Goal: Obtain resource: Download file/media

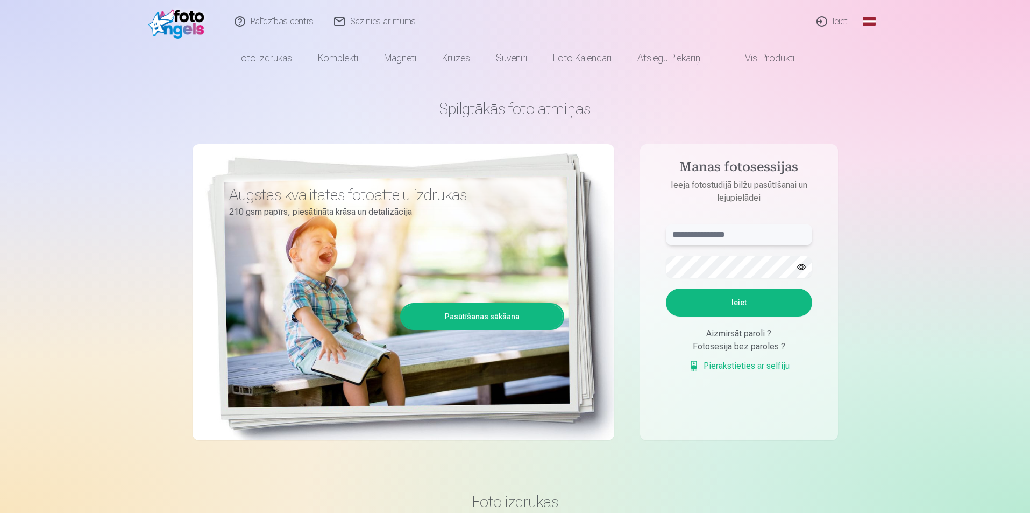
click at [748, 232] on input "text" at bounding box center [739, 235] width 146 height 22
type input "**********"
click at [730, 305] on button "Ieiet" at bounding box center [739, 302] width 146 height 28
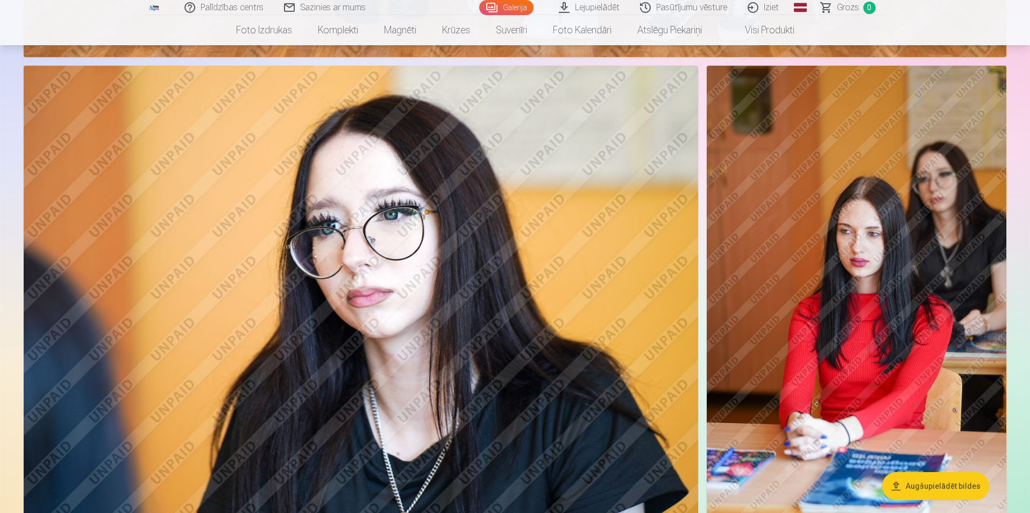
scroll to position [2098, 0]
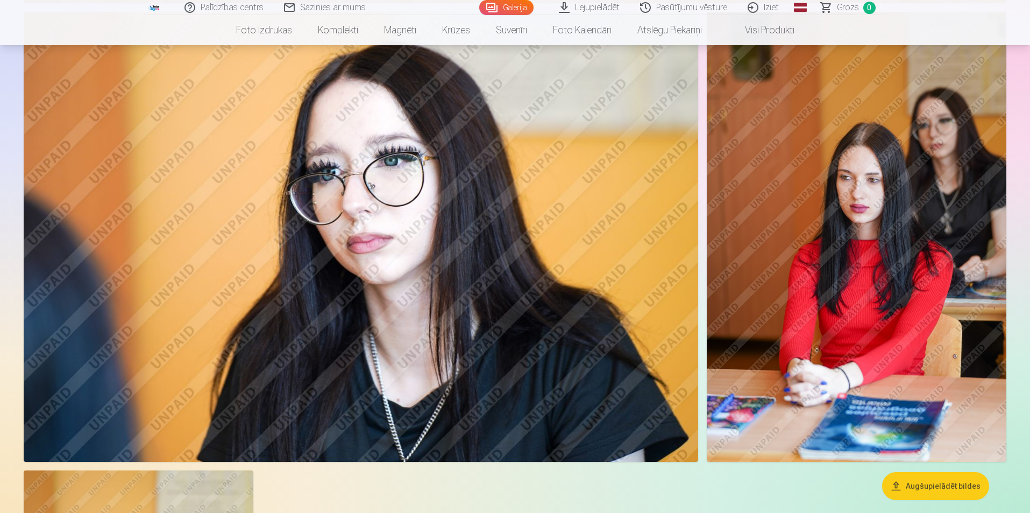
click at [566, 8] on link "Lejupielādēt" at bounding box center [589, 7] width 81 height 15
click at [340, 312] on img at bounding box center [361, 237] width 674 height 450
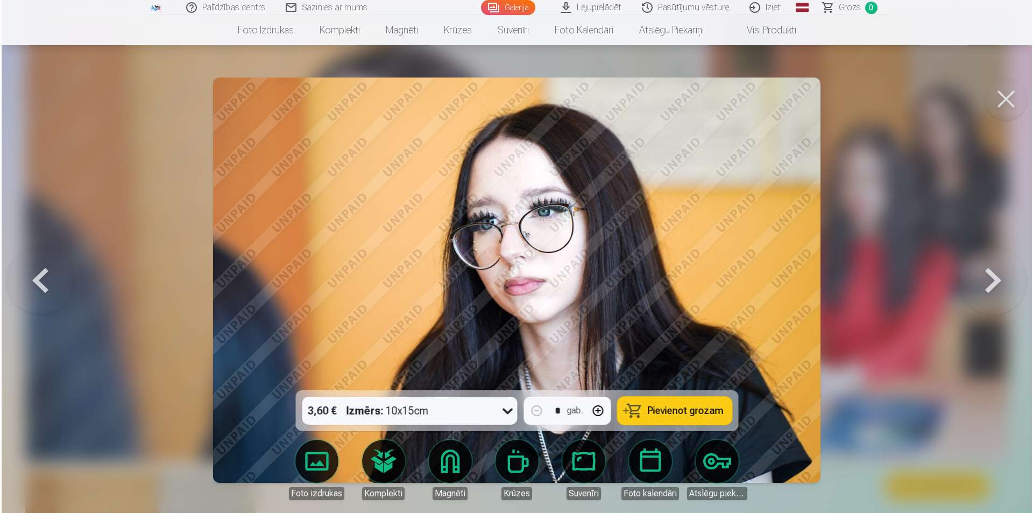
scroll to position [2101, 0]
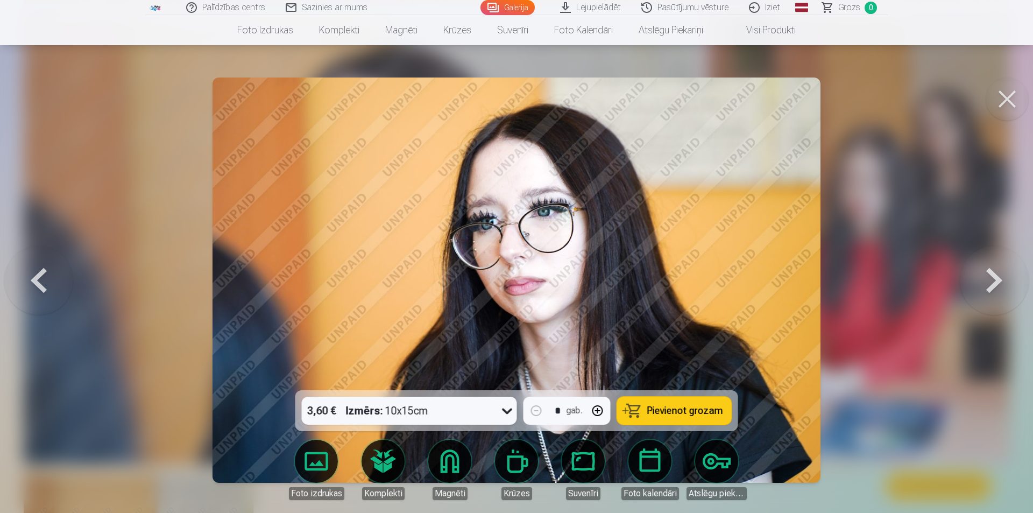
click at [567, 4] on link "Lejupielādēt" at bounding box center [590, 7] width 81 height 15
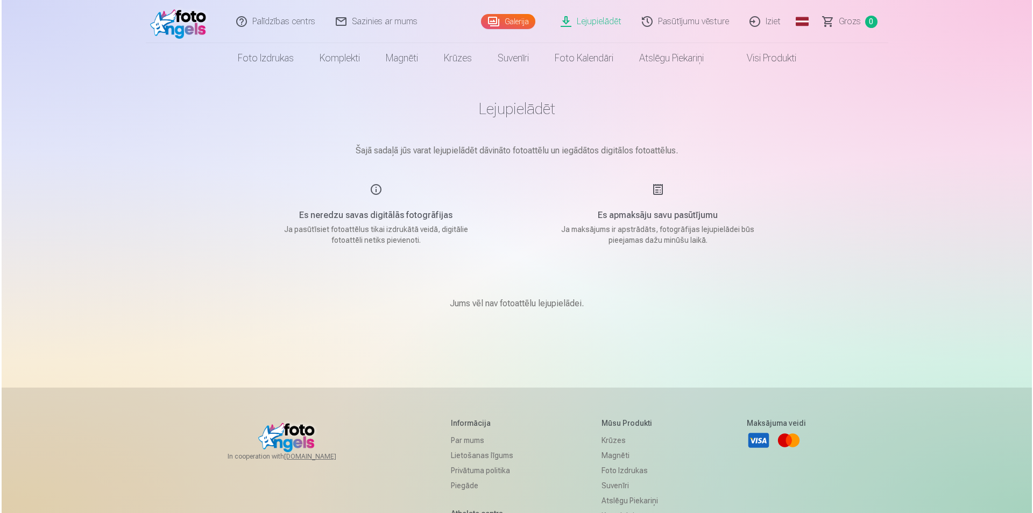
scroll to position [170, 0]
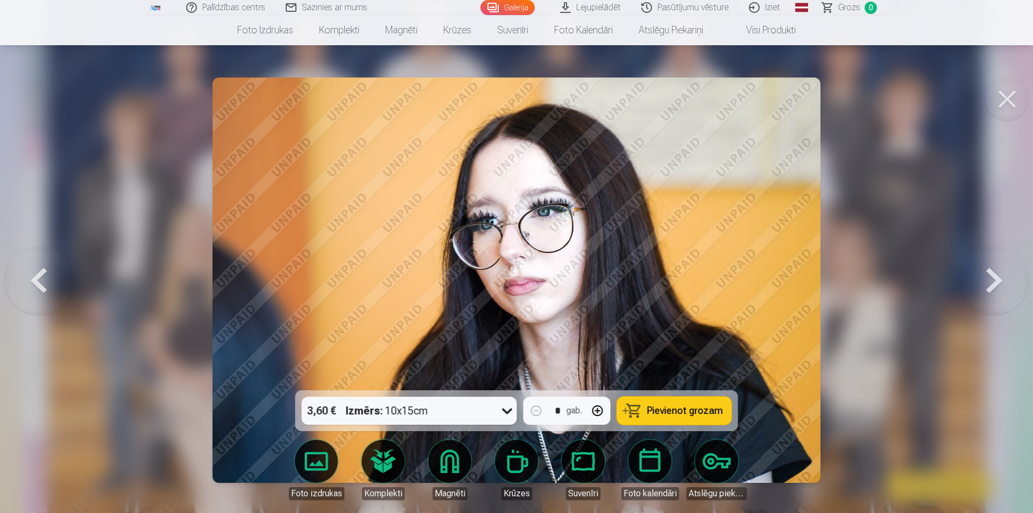
click at [757, 3] on link "Iziet" at bounding box center [765, 7] width 52 height 15
